Goal: Information Seeking & Learning: Learn about a topic

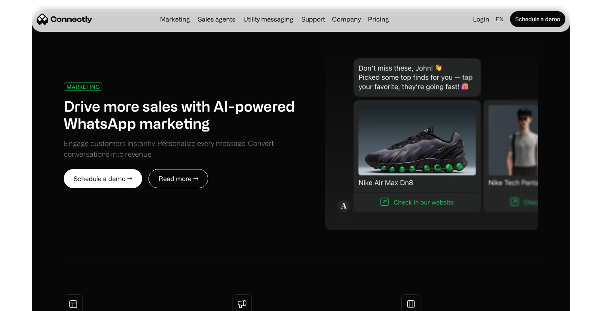
scroll to position [368, 0]
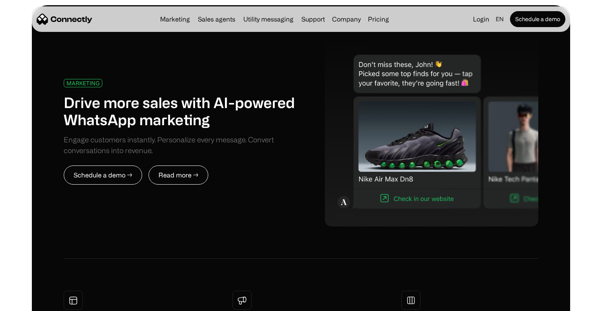
click at [97, 173] on link "Schedule a demo →" at bounding box center [103, 174] width 78 height 19
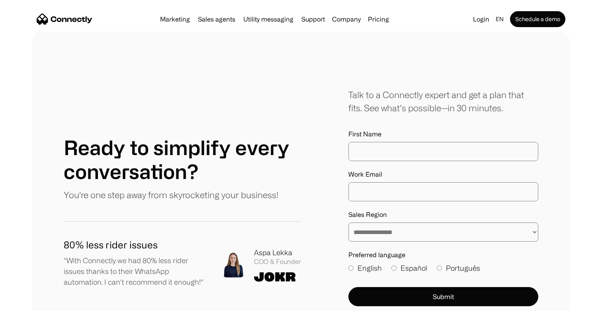
scroll to position [4182, 0]
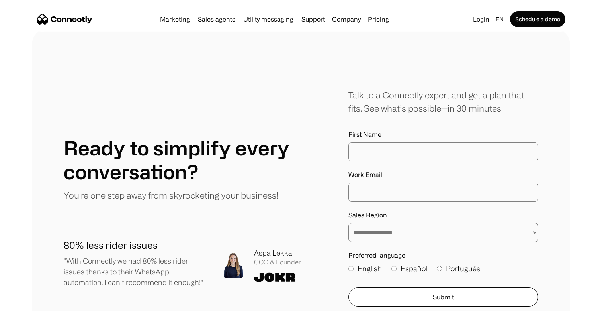
click at [467, 287] on button "Submit" at bounding box center [443, 296] width 190 height 19
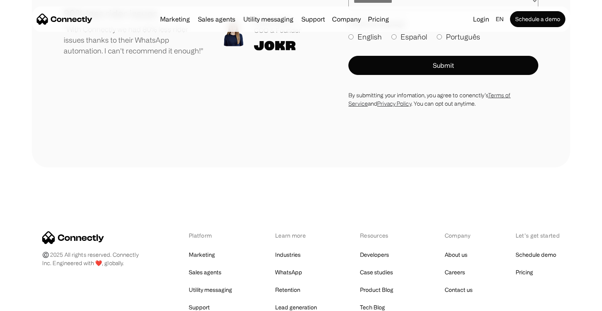
scroll to position [4414, 0]
click at [98, 231] on div "Platform Marketing Sales agents Utility messaging Support Learn more Industries…" at bounding box center [301, 298] width 518 height 134
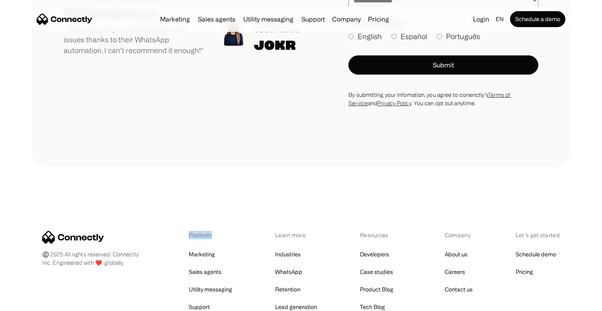
click at [98, 231] on div "Platform Marketing Sales agents Utility messaging Support Learn more Industries…" at bounding box center [301, 298] width 518 height 134
click at [156, 231] on div "Platform Marketing Sales agents Utility messaging Support Learn more Industries…" at bounding box center [301, 298] width 518 height 134
click at [202, 266] on link "Sales agents" at bounding box center [205, 271] width 33 height 11
click at [211, 248] on link "Marketing" at bounding box center [202, 253] width 26 height 11
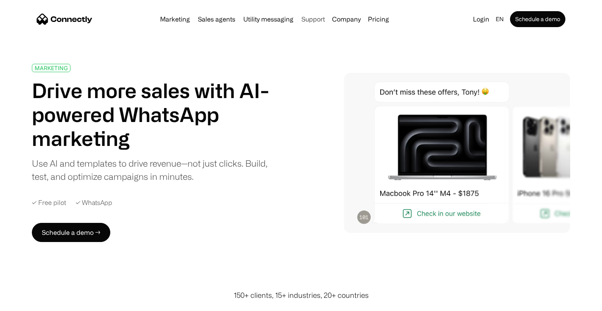
click at [314, 20] on link "Support" at bounding box center [313, 19] width 30 height 6
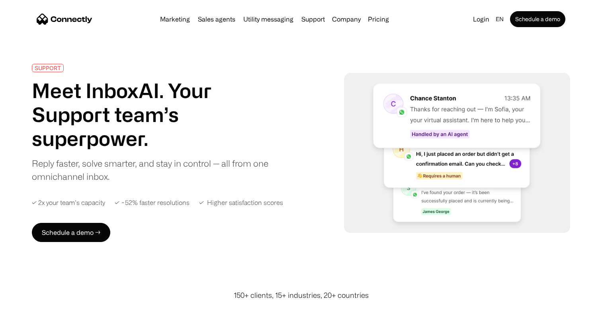
click at [86, 22] on img "home" at bounding box center [65, 19] width 56 height 11
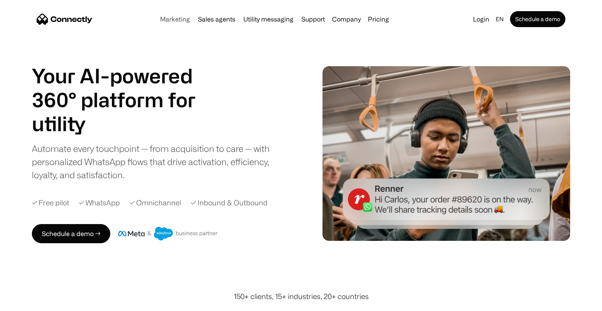
click at [184, 17] on link "Marketing" at bounding box center [175, 19] width 36 height 6
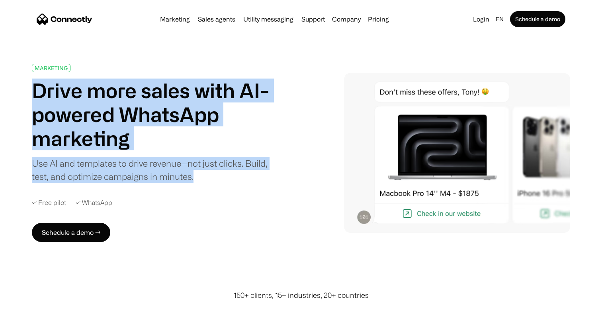
drag, startPoint x: 209, startPoint y: 180, endPoint x: 38, endPoint y: 91, distance: 192.9
click at [38, 91] on div "MARKETING Drive more sales with AI-powered WhatsApp marketing Use AI and templa…" at bounding box center [155, 123] width 246 height 119
click at [85, 233] on link "Schedule a demo →" at bounding box center [71, 232] width 78 height 19
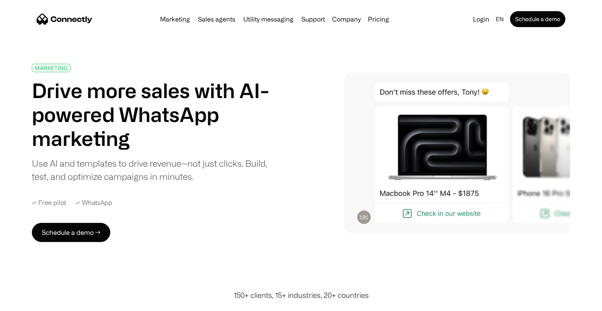
click at [289, 89] on div "MARKETING Drive more sales with AI-powered WhatsApp marketing Use AI and templa…" at bounding box center [161, 153] width 259 height 178
click at [273, 18] on link "Utility messaging" at bounding box center [268, 19] width 57 height 6
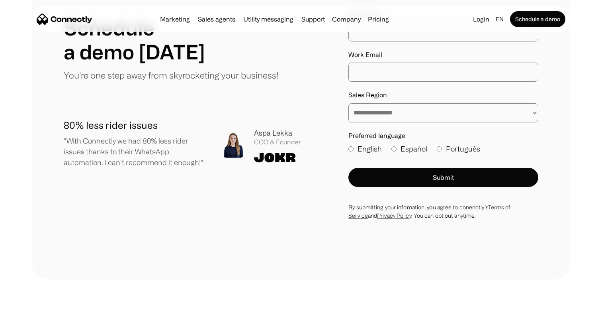
scroll to position [141, 0]
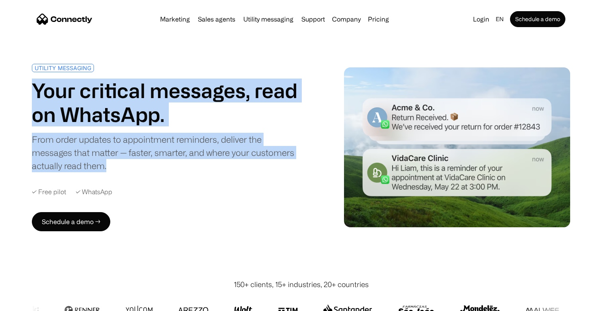
drag, startPoint x: 125, startPoint y: 172, endPoint x: 31, endPoint y: 80, distance: 131.2
click at [31, 80] on div "UTILITY MESSAGING Your critical messages, read on WhatsApp. From order updates …" at bounding box center [301, 147] width 602 height 167
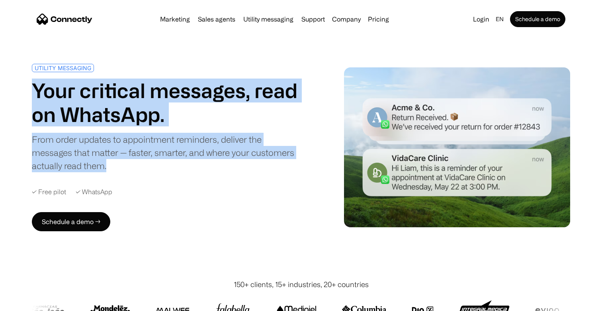
click at [241, 101] on h1 "Your critical messages, read on WhatsApp." at bounding box center [165, 102] width 266 height 48
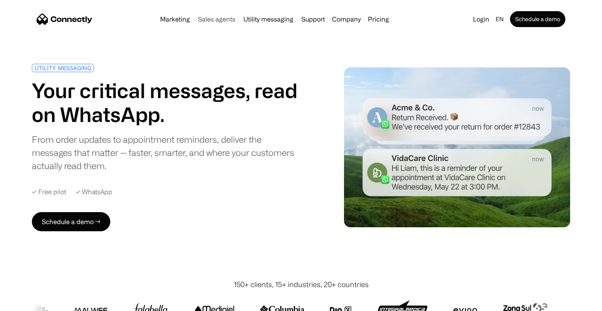
click at [226, 18] on link "Sales agents" at bounding box center [217, 19] width 44 height 6
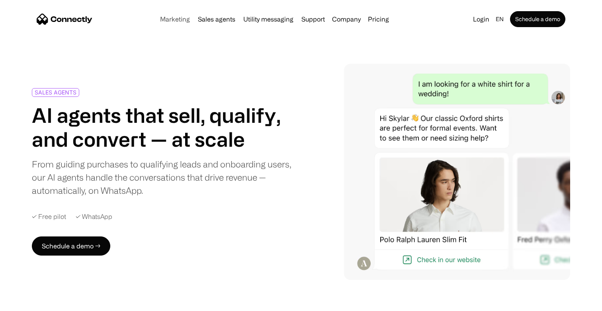
click at [174, 20] on link "Marketing" at bounding box center [175, 19] width 36 height 6
